Goal: Find specific page/section: Find specific page/section

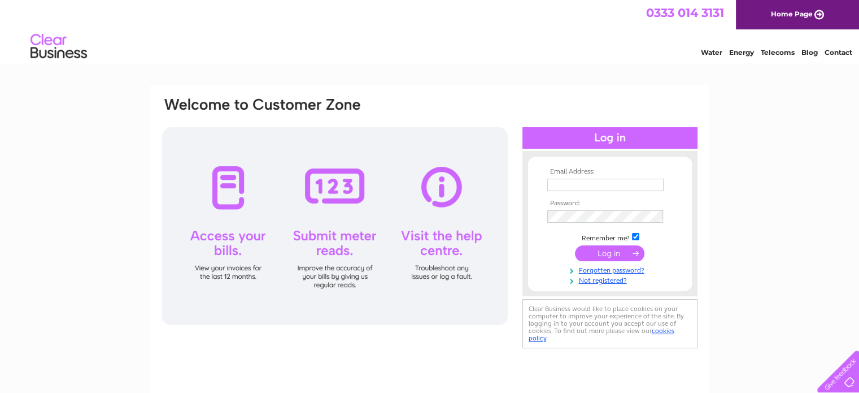
type input "[EMAIL_ADDRESS][DOMAIN_NAME]"
click at [611, 250] on input "submit" at bounding box center [610, 253] width 70 height 16
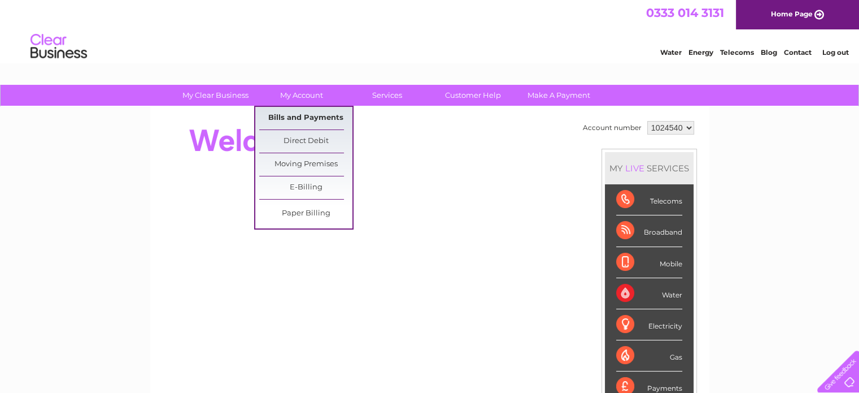
click at [303, 118] on link "Bills and Payments" at bounding box center [305, 118] width 93 height 23
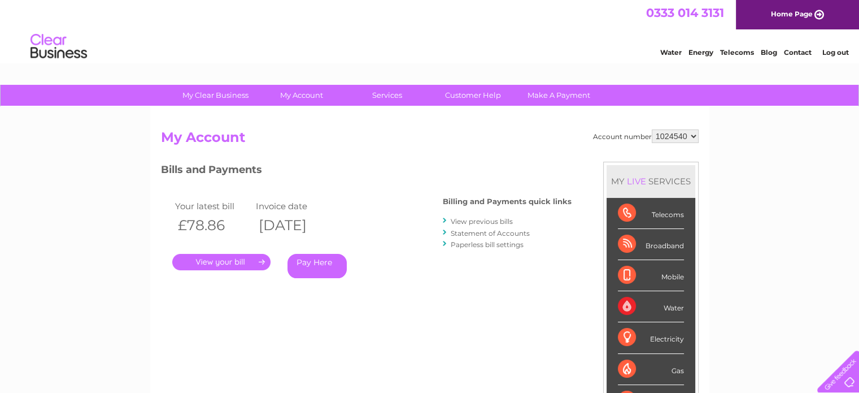
click at [218, 259] on link "." at bounding box center [221, 262] width 98 height 16
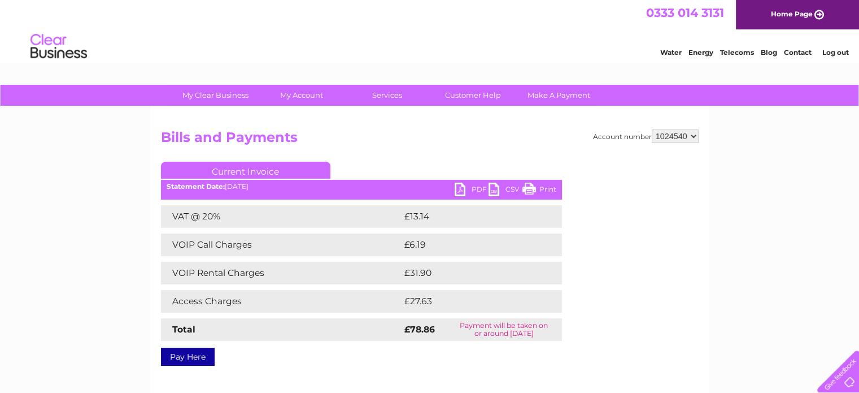
click at [477, 189] on link "PDF" at bounding box center [472, 191] width 34 height 16
